Goal: Task Accomplishment & Management: Complete application form

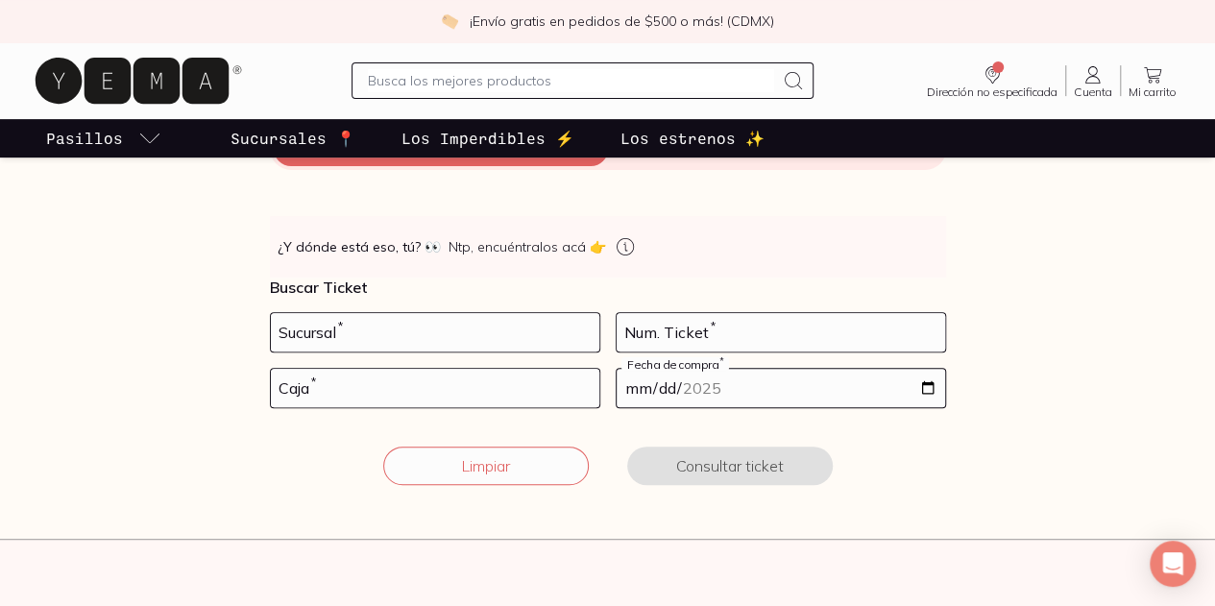
scroll to position [280, 0]
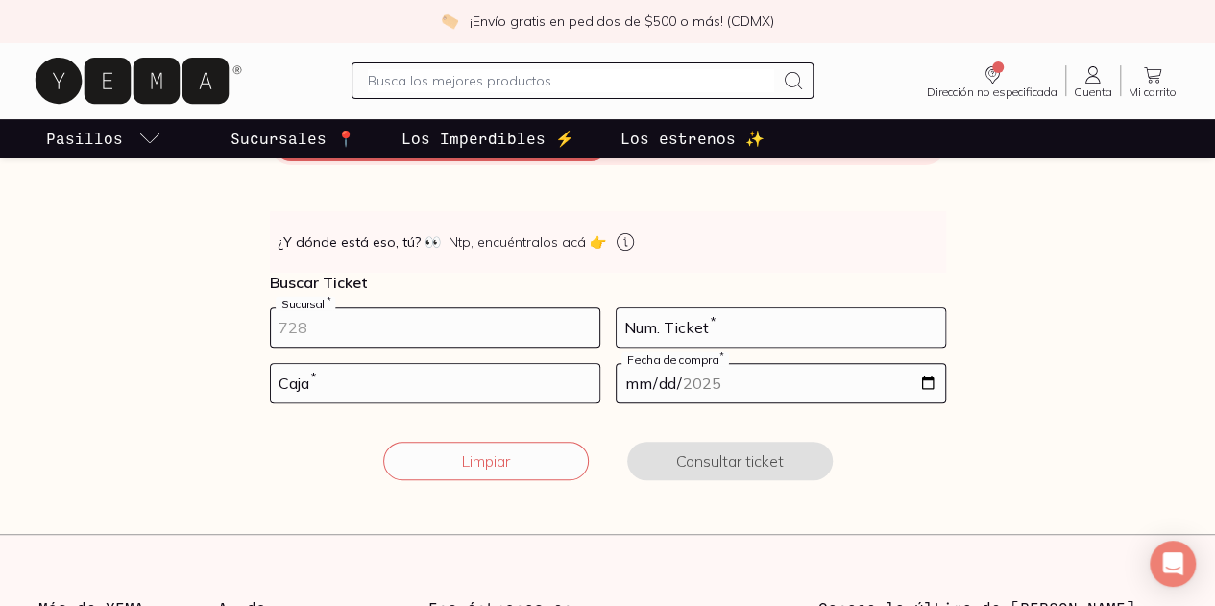
click at [419, 328] on input "number" at bounding box center [435, 327] width 328 height 38
type input "10002"
click at [645, 329] on input "number" at bounding box center [781, 327] width 328 height 38
type input "135"
click at [450, 384] on input "number" at bounding box center [435, 383] width 328 height 38
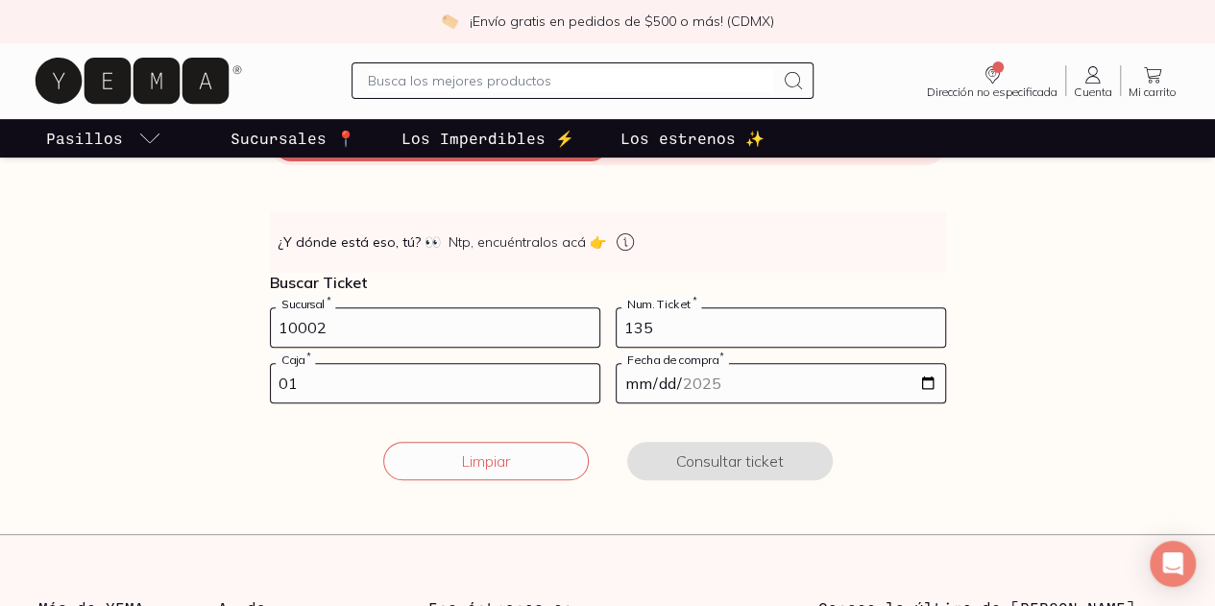
type input "01"
click at [648, 394] on input "date" at bounding box center [781, 383] width 328 height 38
click at [929, 377] on input "date" at bounding box center [781, 383] width 328 height 38
type input "[DATE]"
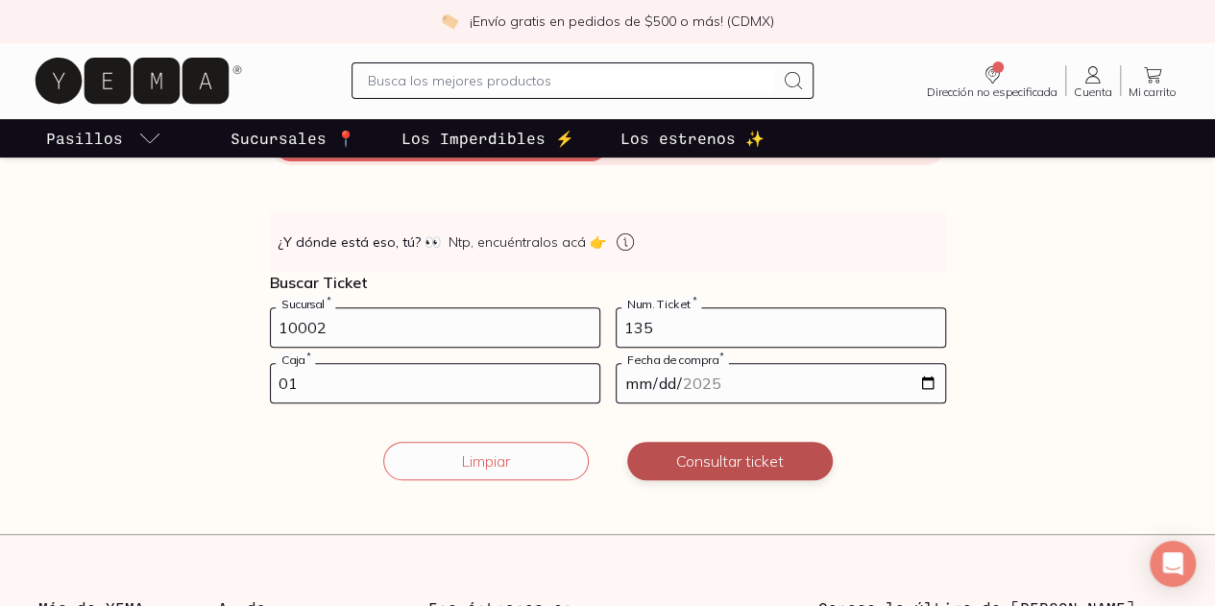
click at [690, 470] on button "Consultar ticket" at bounding box center [730, 461] width 206 height 38
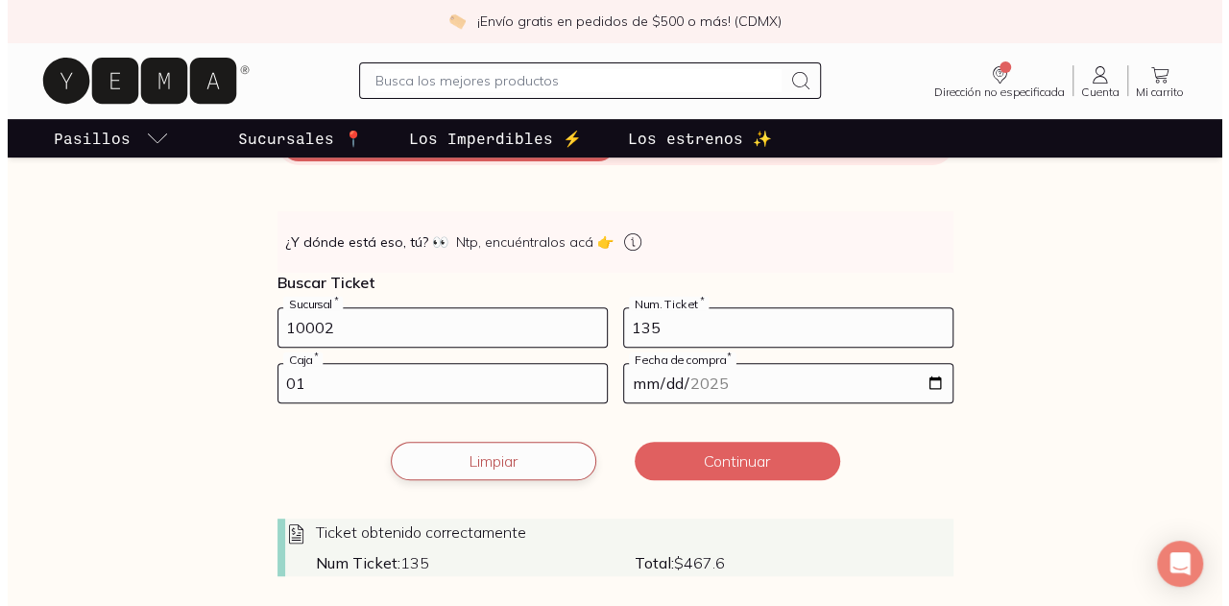
scroll to position [473, 0]
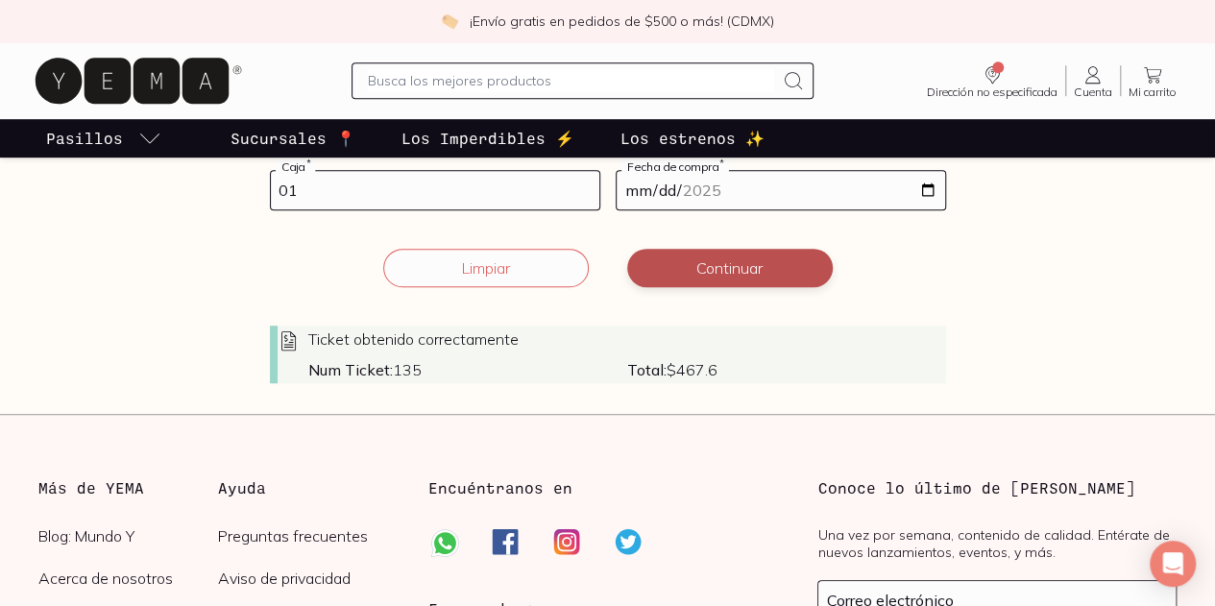
click at [742, 273] on button "Continuar" at bounding box center [730, 268] width 206 height 38
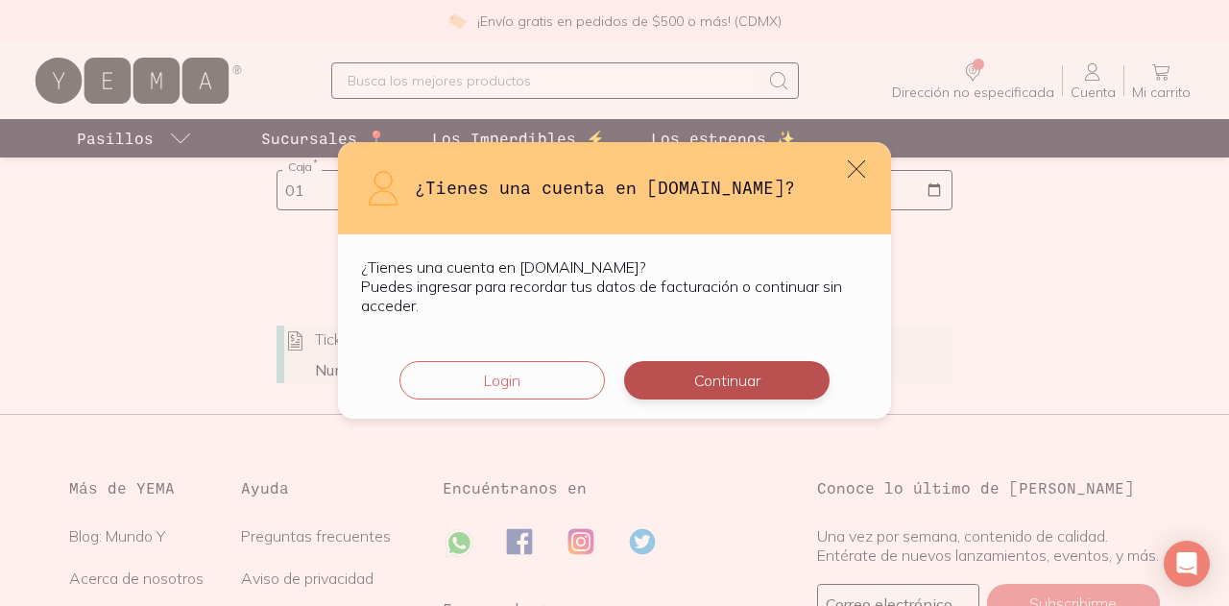
click at [692, 374] on button "Continuar" at bounding box center [727, 380] width 206 height 38
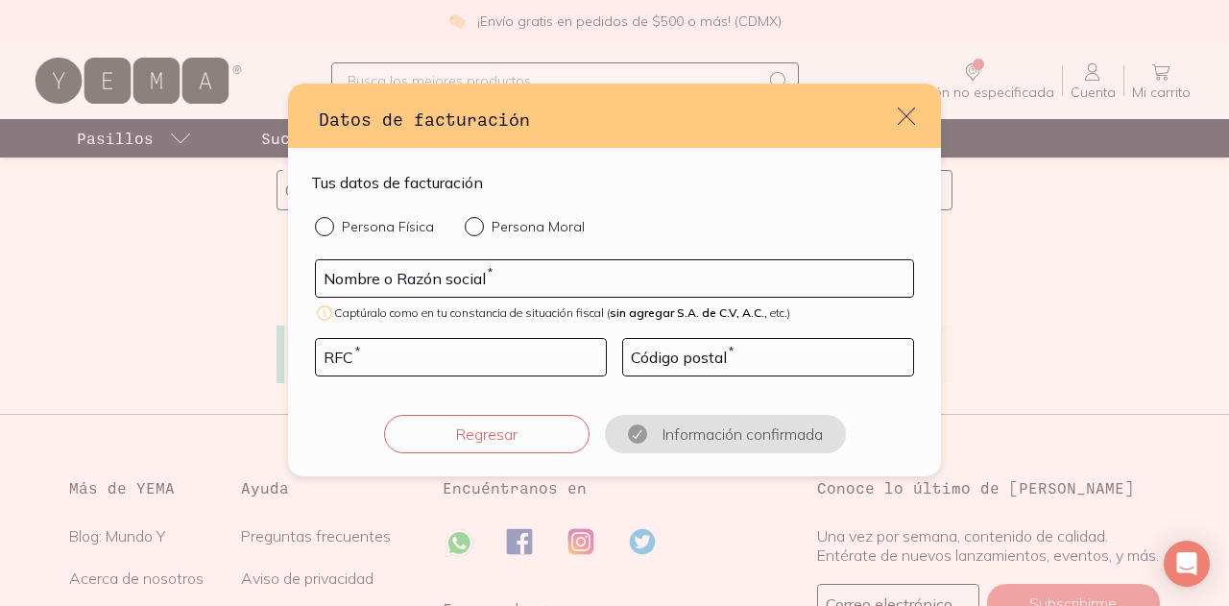
click at [341, 230] on div "default" at bounding box center [328, 226] width 27 height 19
click at [330, 230] on input "Persona Física" at bounding box center [322, 224] width 15 height 15
radio input "true"
click at [362, 270] on input "default" at bounding box center [614, 278] width 597 height 36
type input "[PERSON_NAME] [PERSON_NAME]"
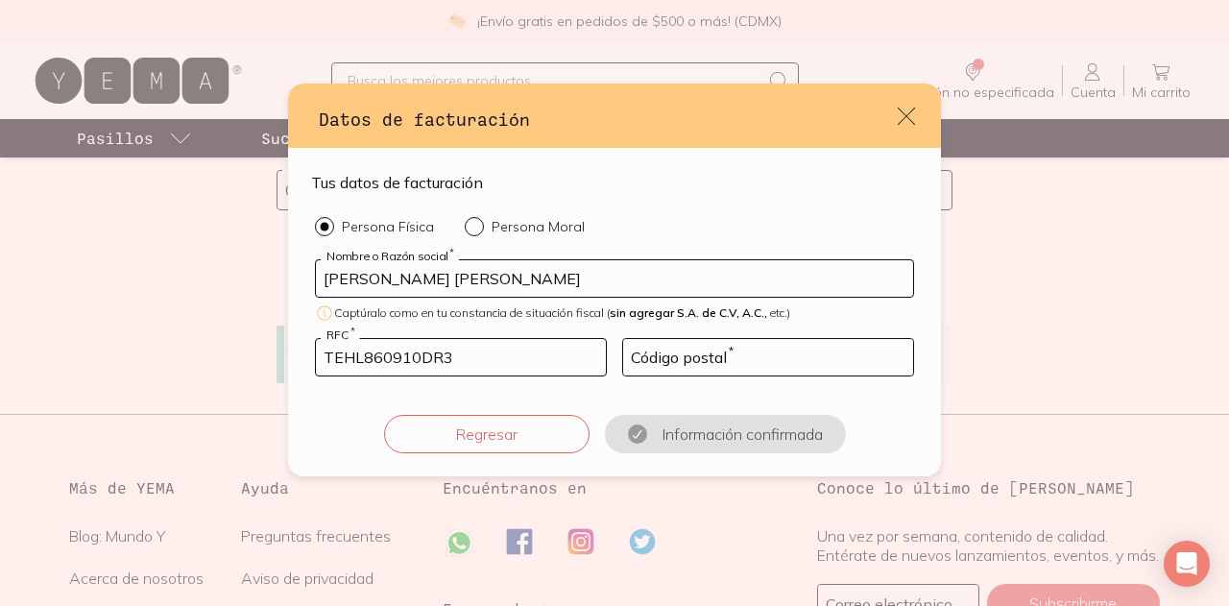
type input "TEHL860910DR3"
click at [721, 364] on input "default" at bounding box center [768, 357] width 290 height 36
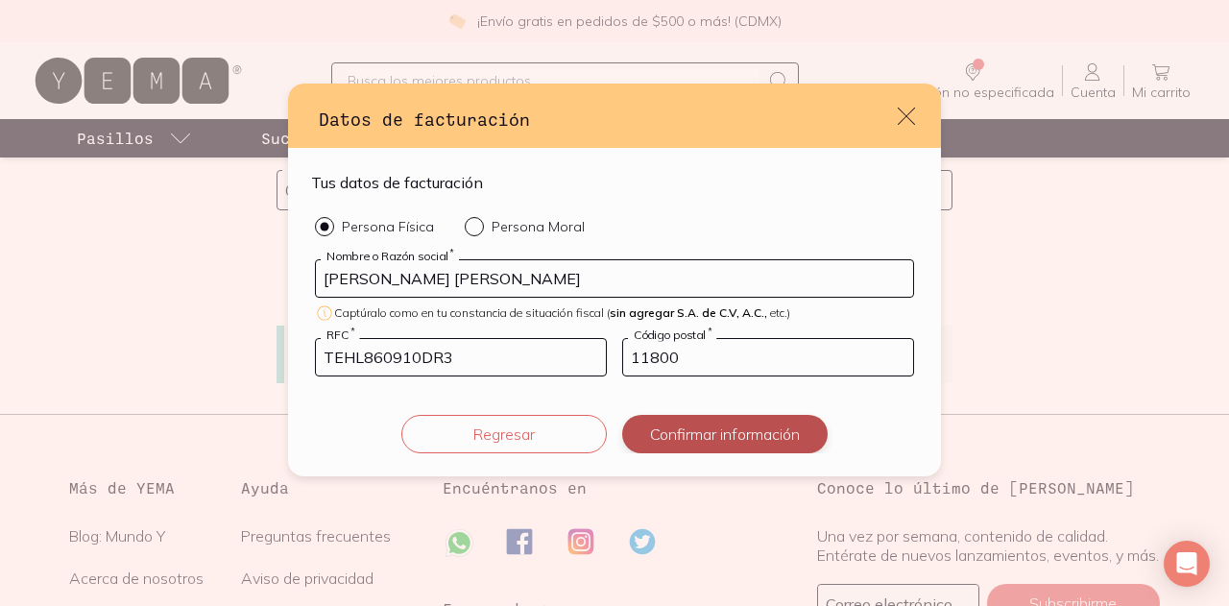
type input "11800"
click at [694, 426] on button "Confirmar información" at bounding box center [725, 434] width 206 height 38
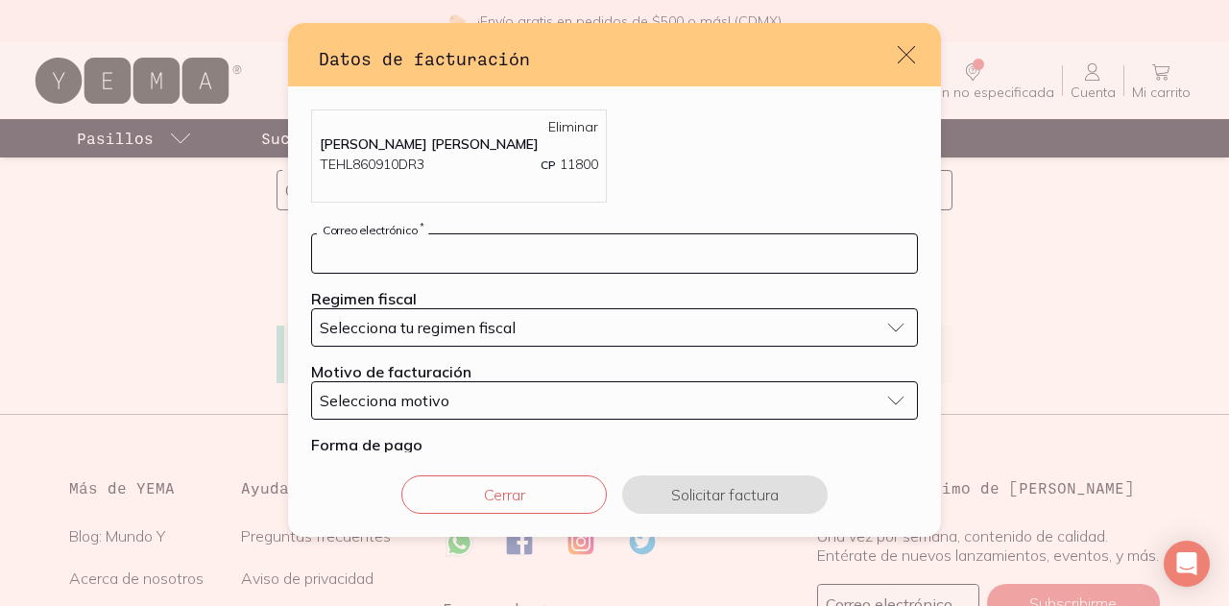
click at [441, 248] on input "default" at bounding box center [614, 253] width 605 height 38
type input "[EMAIL_ADDRESS][DOMAIN_NAME]"
click at [451, 319] on span "Selecciona tu regimen fiscal" at bounding box center [418, 327] width 196 height 19
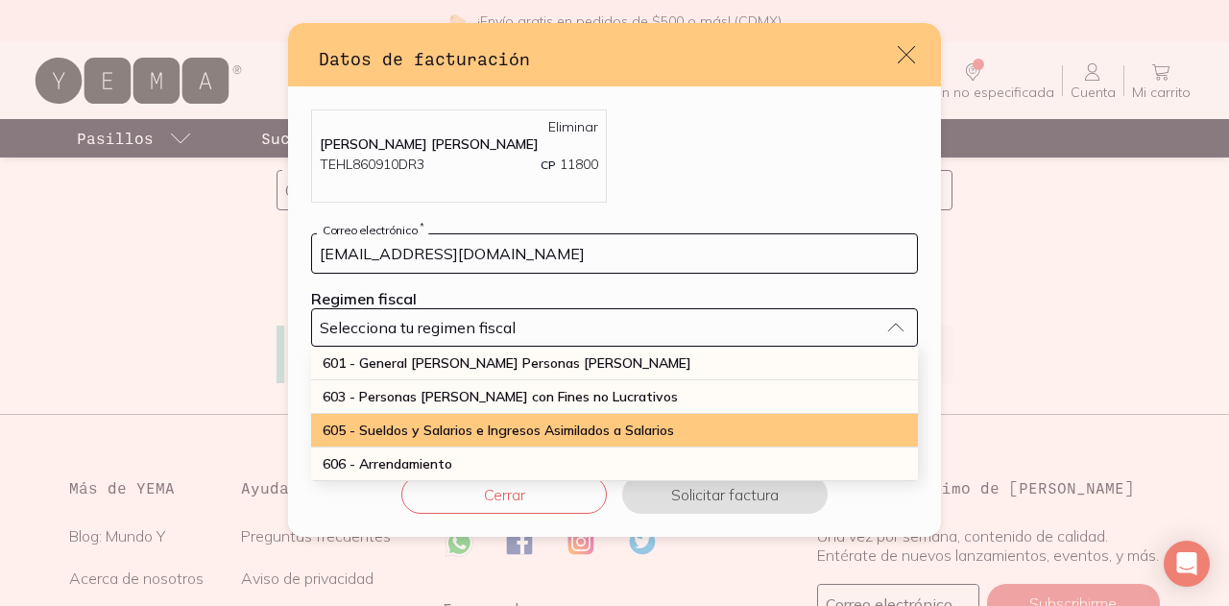
scroll to position [512, 0]
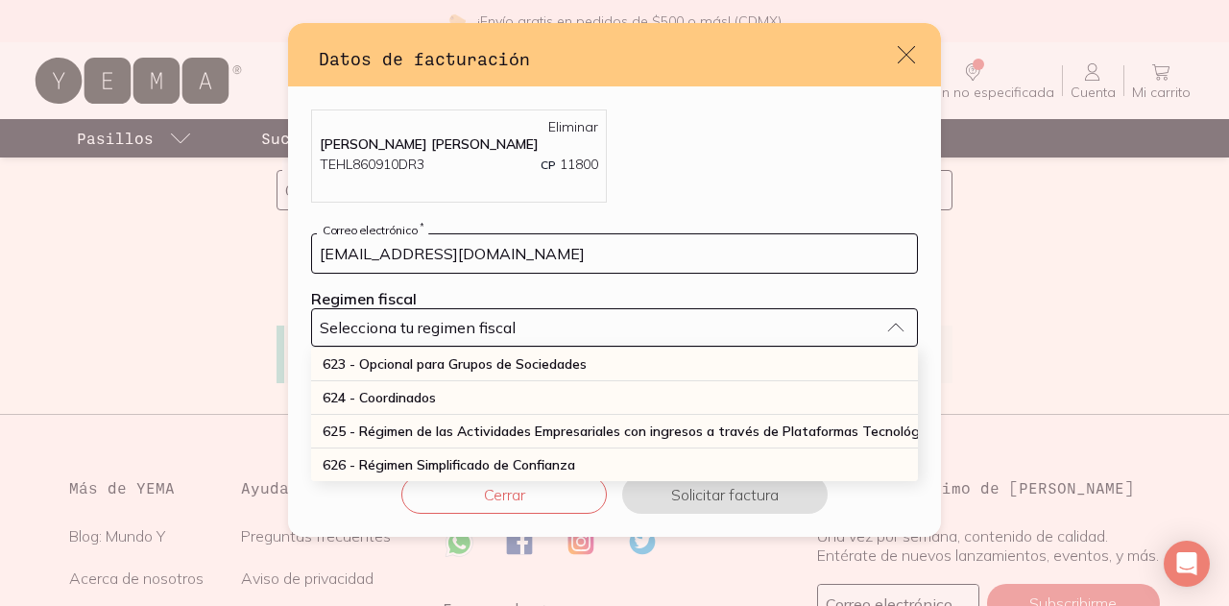
click at [461, 456] on span "626 - Régimen Simplificado de Confianza" at bounding box center [449, 464] width 253 height 17
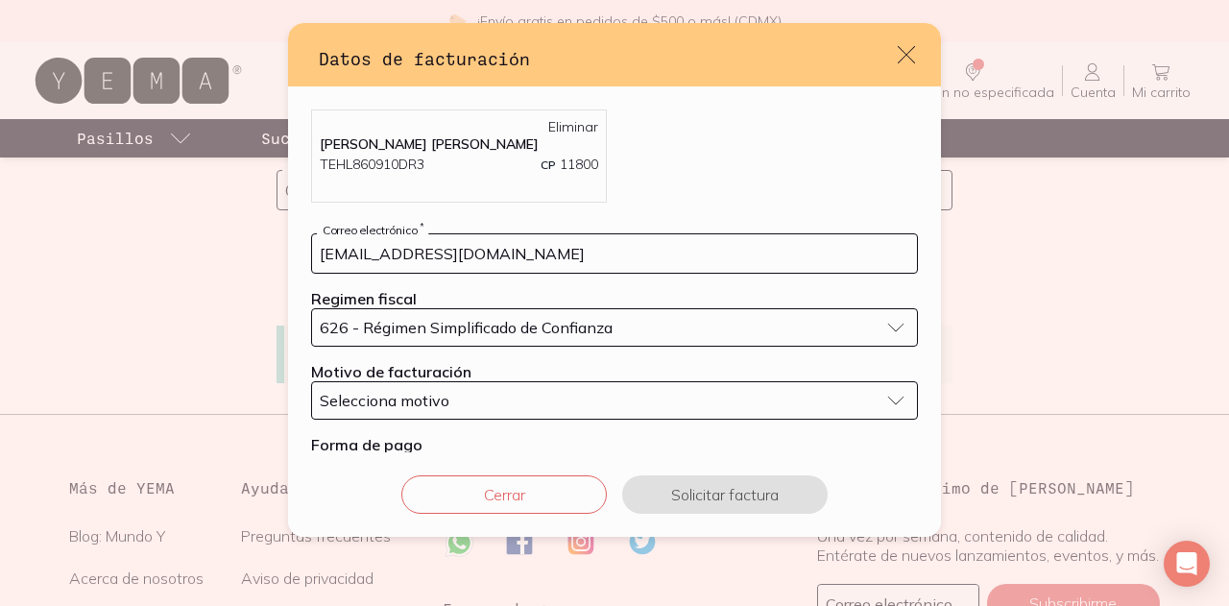
click at [432, 403] on span "Selecciona motivo" at bounding box center [385, 400] width 130 height 19
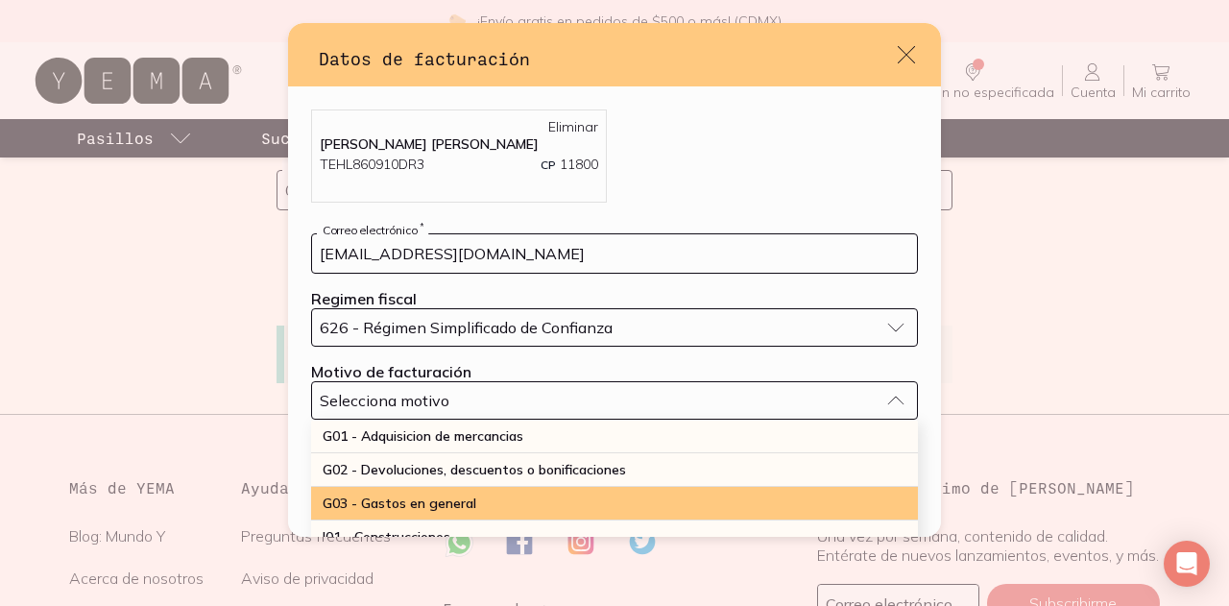
click at [442, 495] on span "G03 - Gastos en general" at bounding box center [400, 503] width 154 height 17
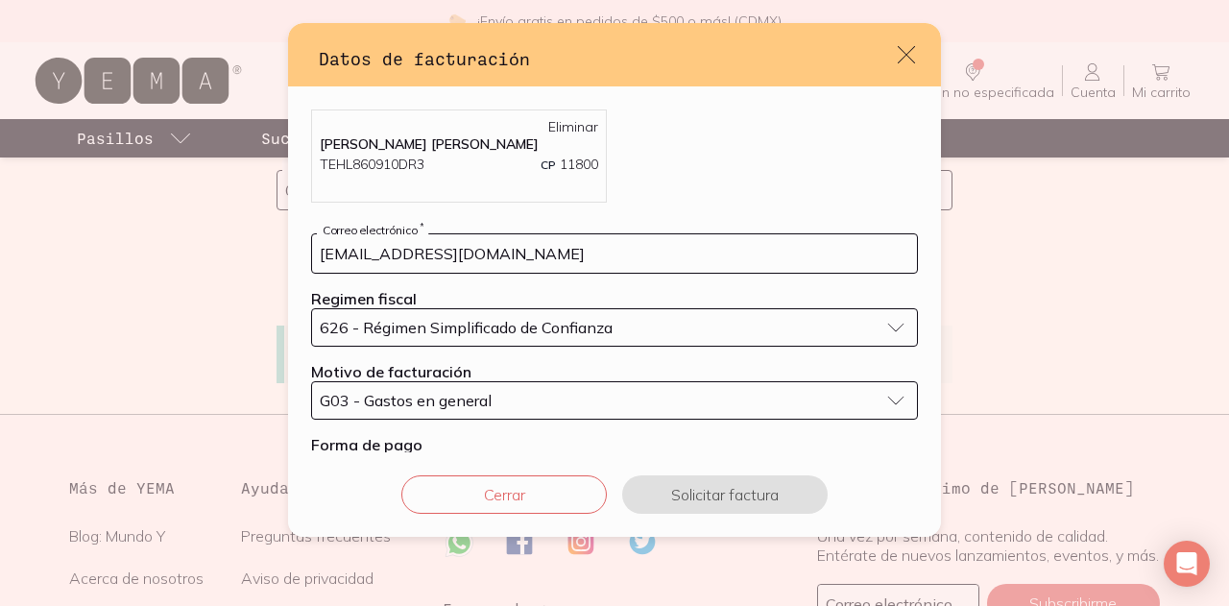
scroll to position [61, 0]
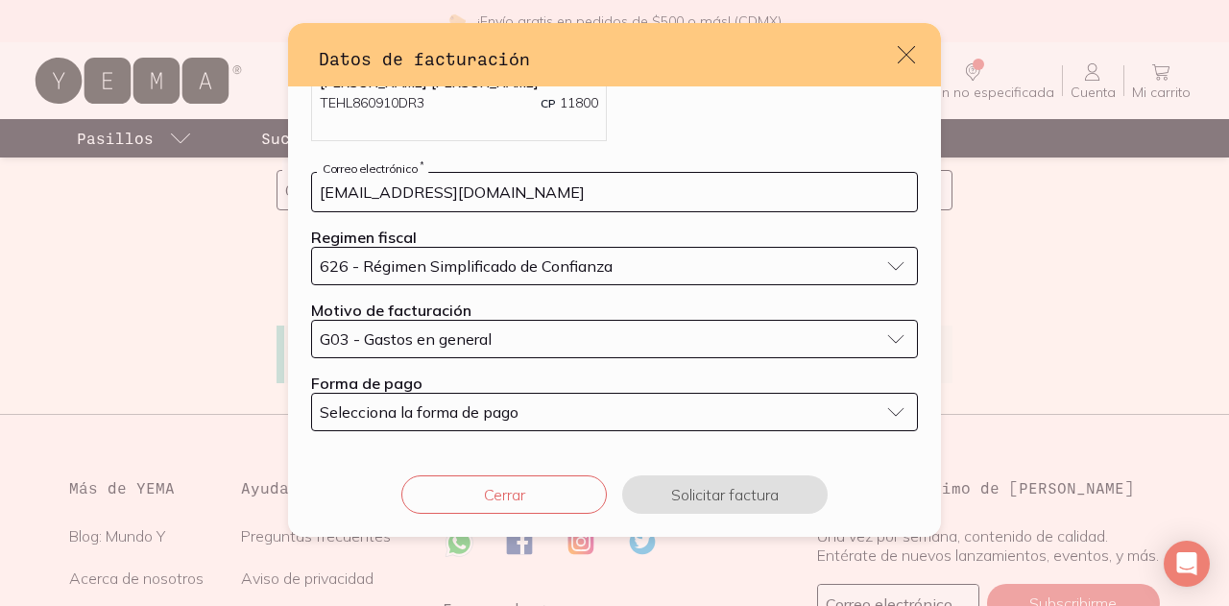
click at [417, 398] on button "Selecciona la forma de pago" at bounding box center [614, 412] width 607 height 38
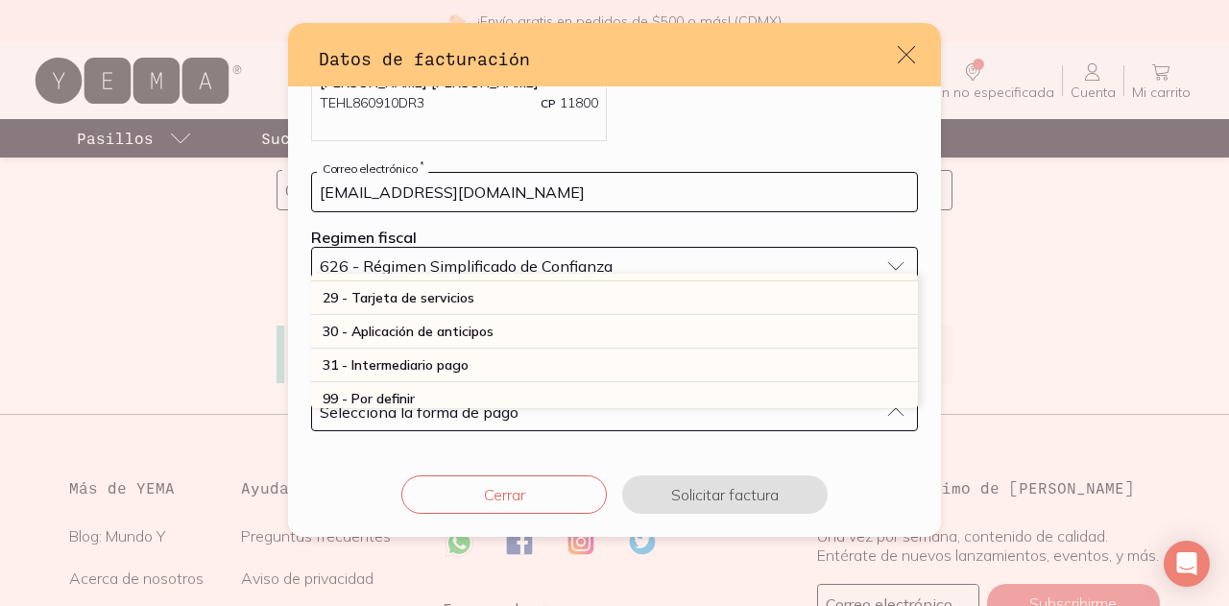
scroll to position [520, 0]
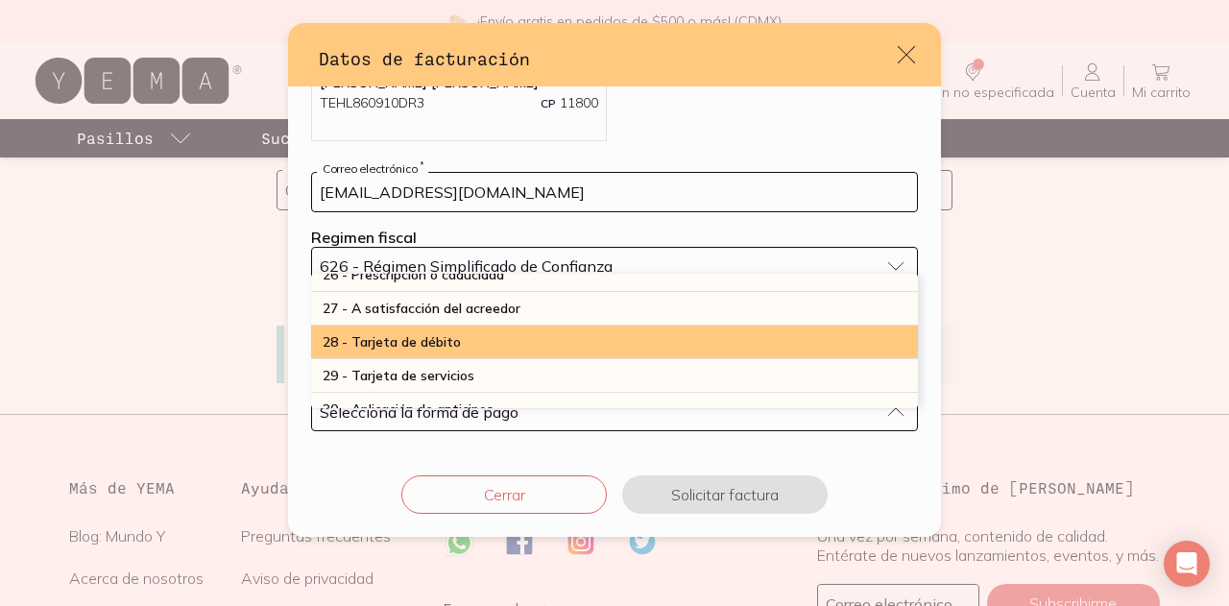
click at [381, 335] on span "28 - Tarjeta de débito" at bounding box center [392, 341] width 138 height 17
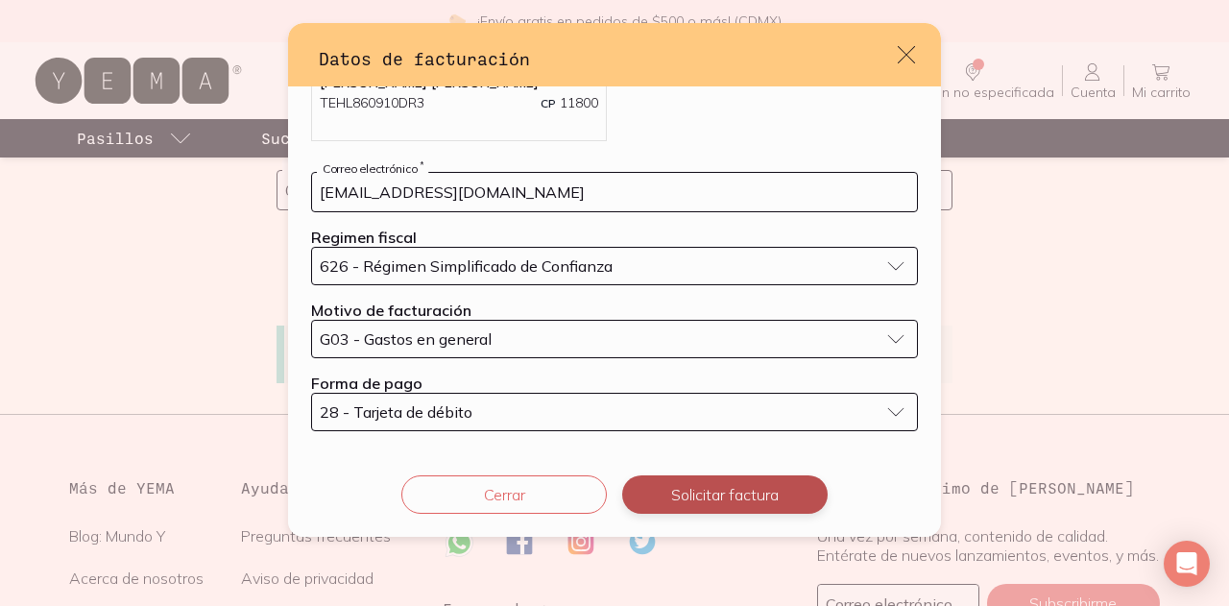
click at [703, 502] on button "Solicitar factura" at bounding box center [725, 494] width 206 height 38
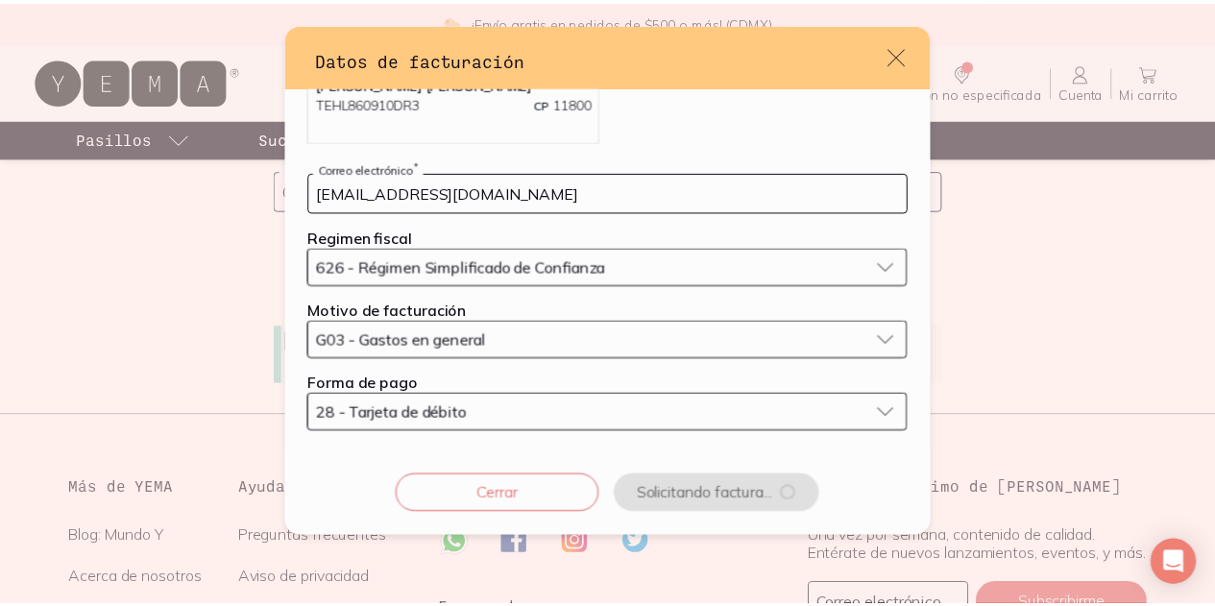
scroll to position [0, 0]
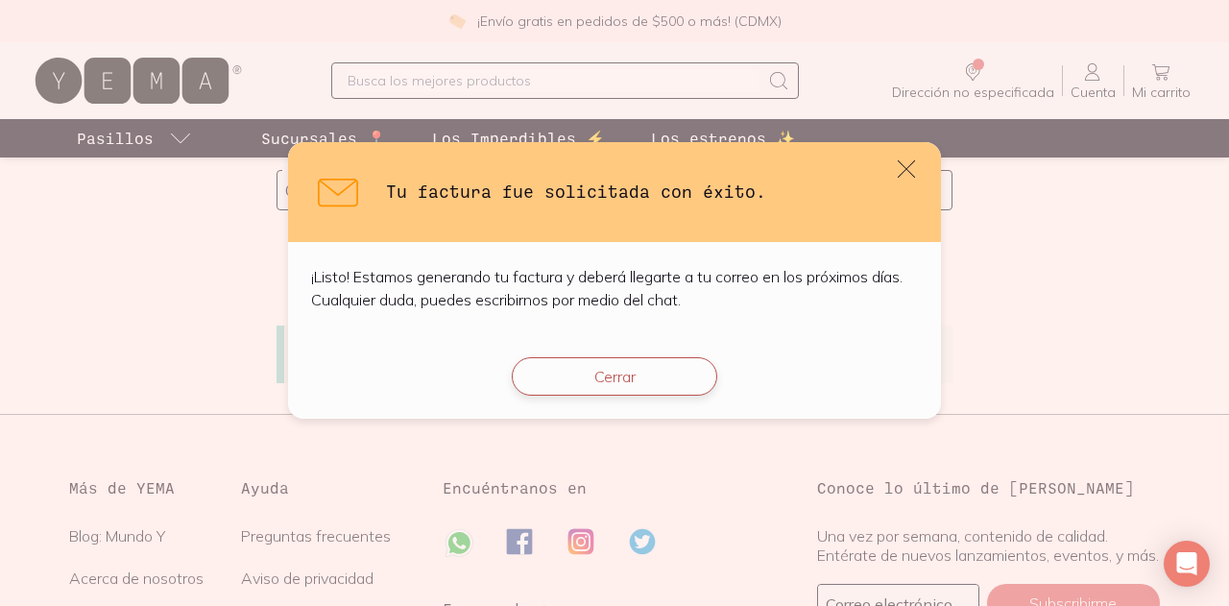
click at [618, 365] on button "Cerrar" at bounding box center [615, 376] width 206 height 38
